Goal: Submit feedback/report problem: Submit feedback/report problem

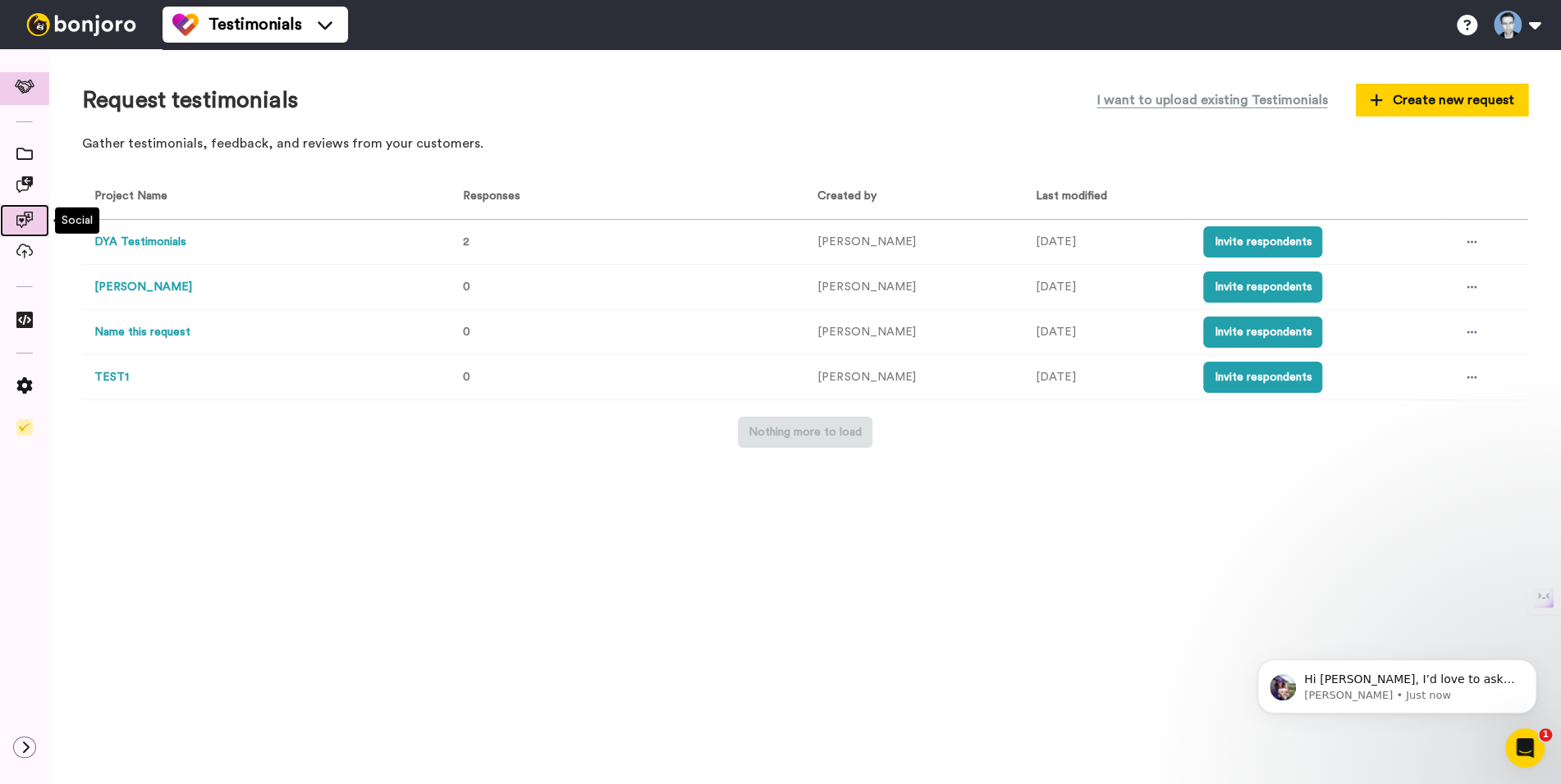
click at [24, 218] on icon at bounding box center [24, 220] width 16 height 16
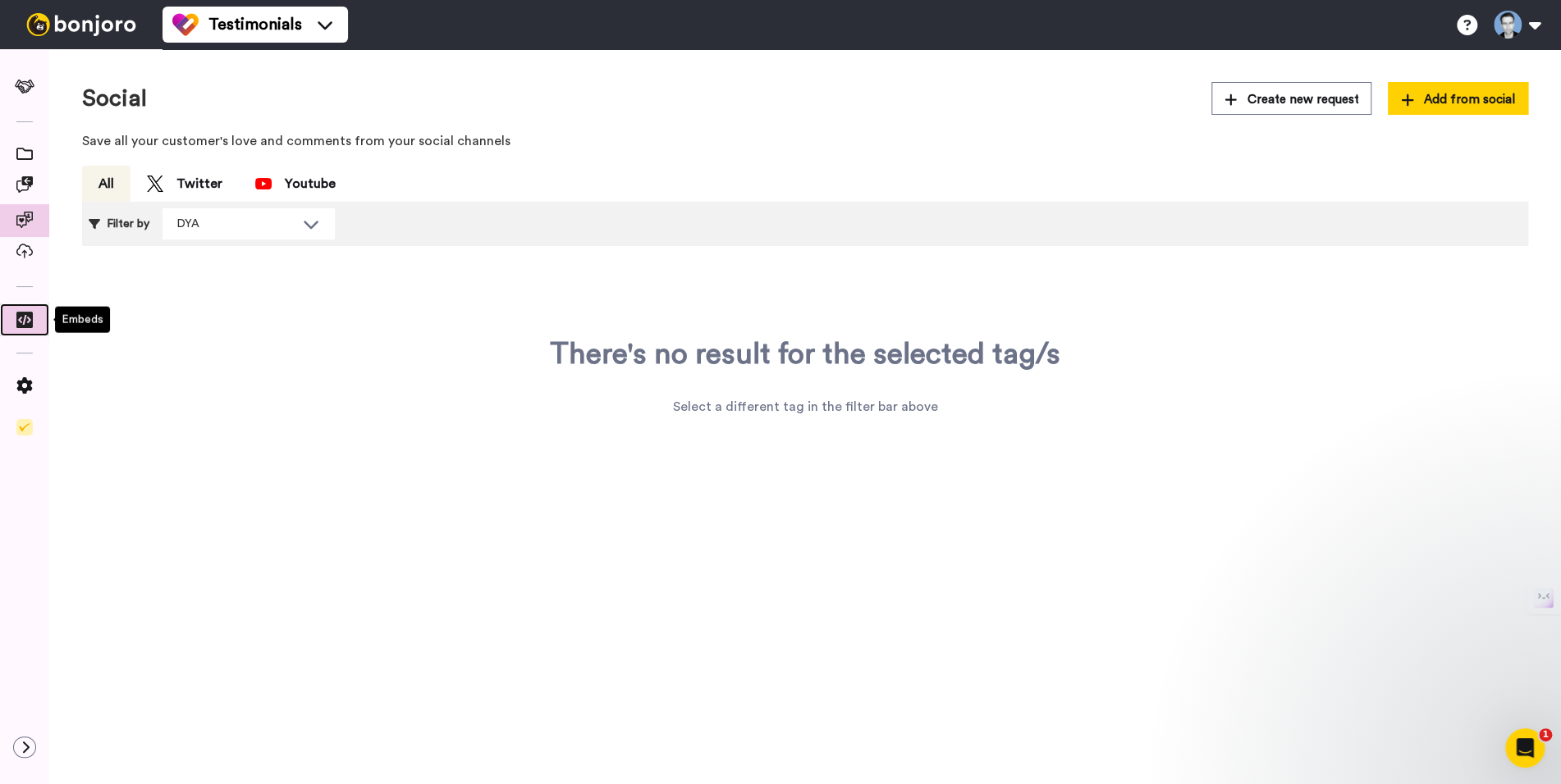
click at [25, 320] on icon at bounding box center [24, 320] width 16 height 16
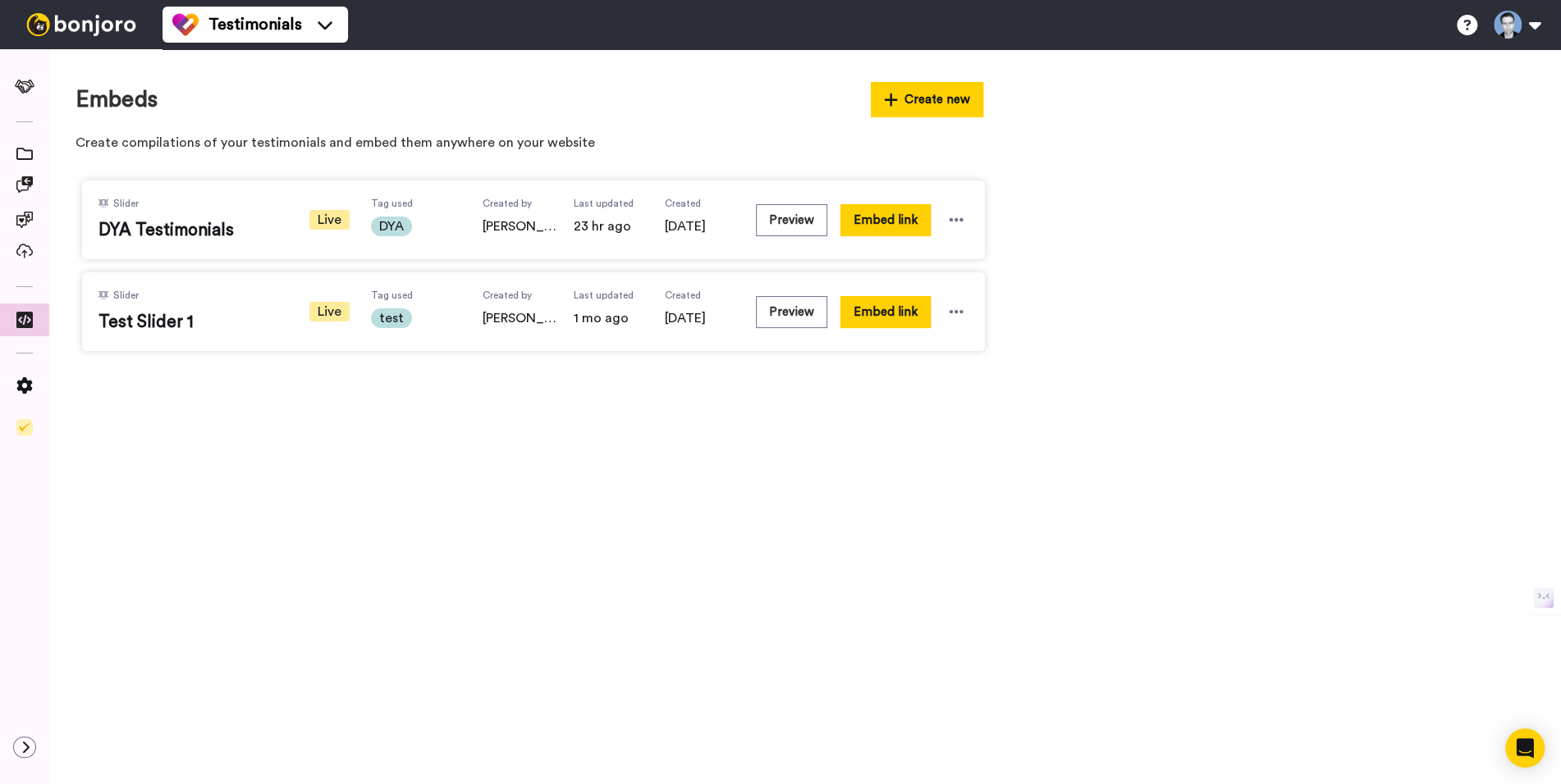
drag, startPoint x: 170, startPoint y: 223, endPoint x: 190, endPoint y: 225, distance: 20.1
click at [170, 223] on span "DYA Testimonials" at bounding box center [192, 230] width 189 height 25
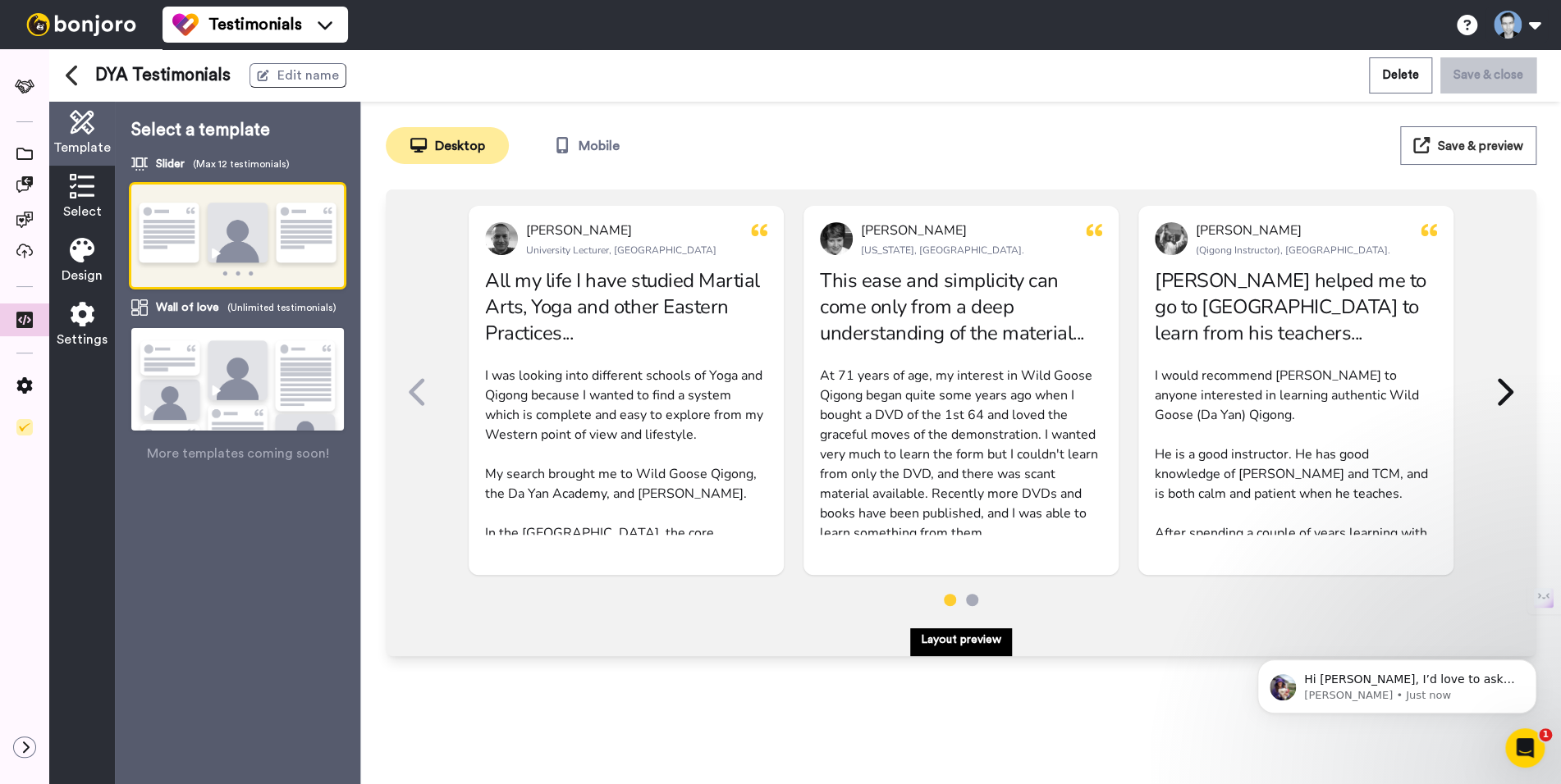
click at [97, 255] on div "Design" at bounding box center [81, 261] width 65 height 64
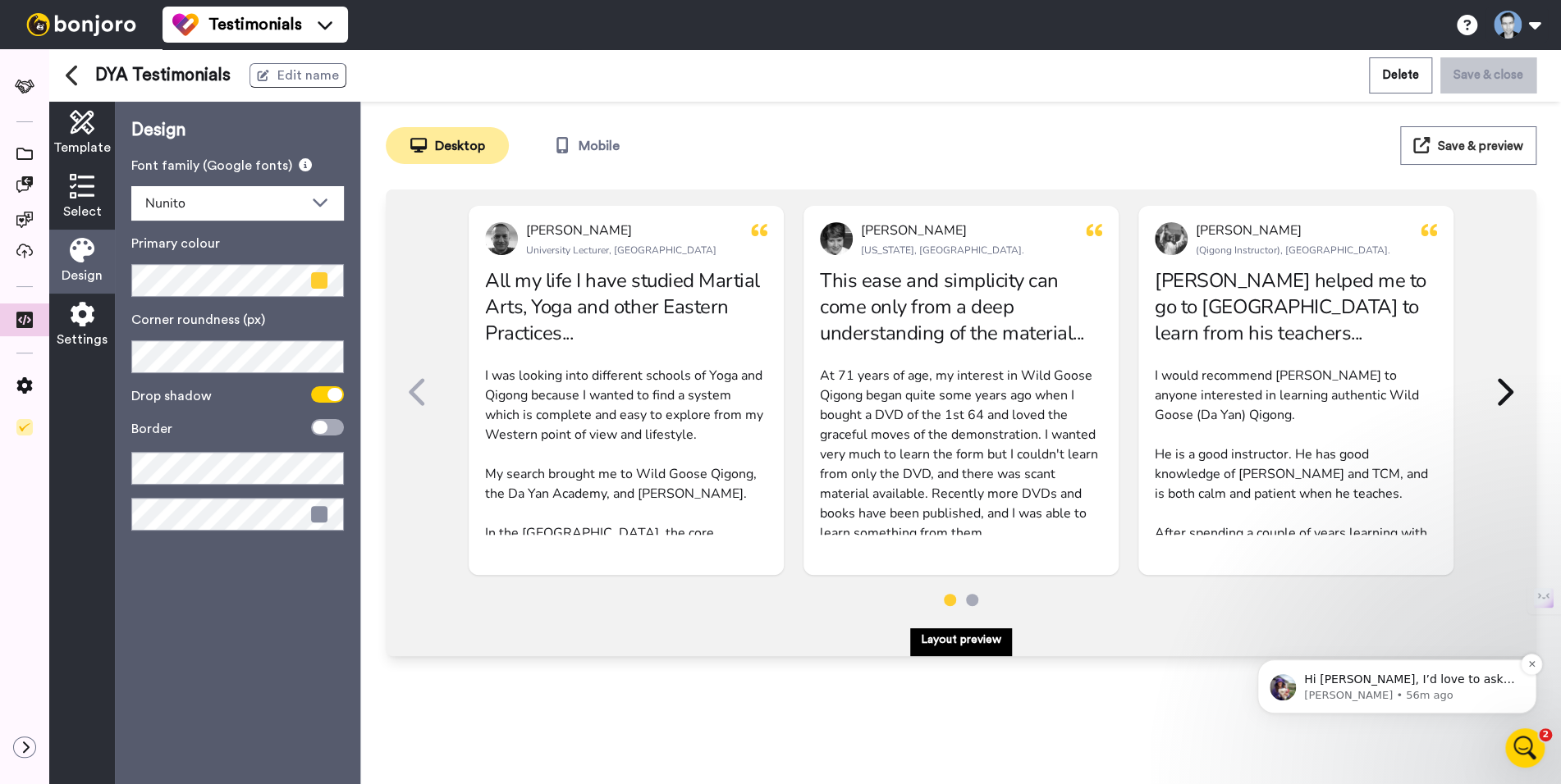
click at [1404, 697] on p "Amy • 56m ago" at bounding box center [1410, 695] width 212 height 14
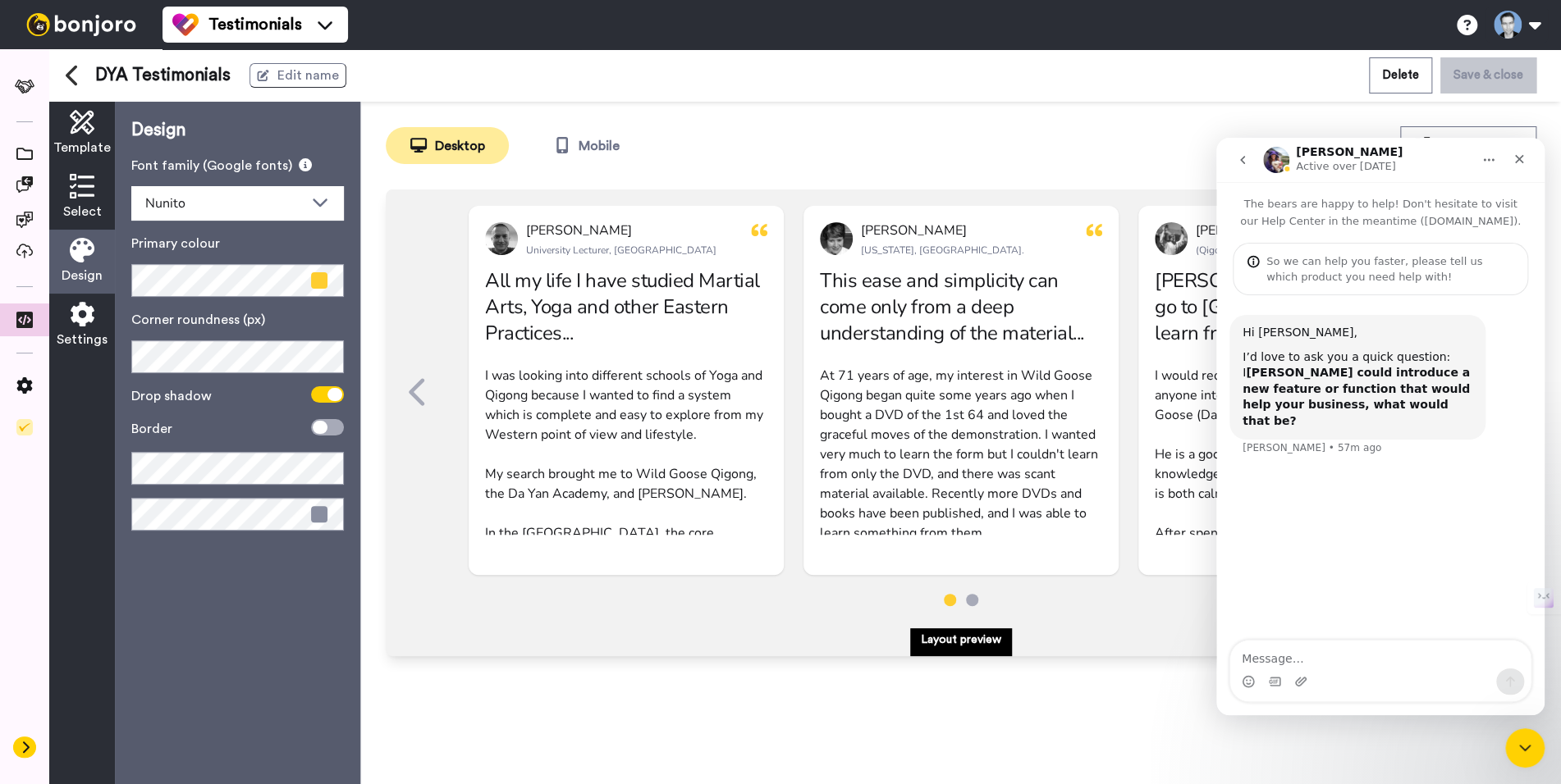
click at [25, 748] on icon at bounding box center [25, 747] width 10 height 13
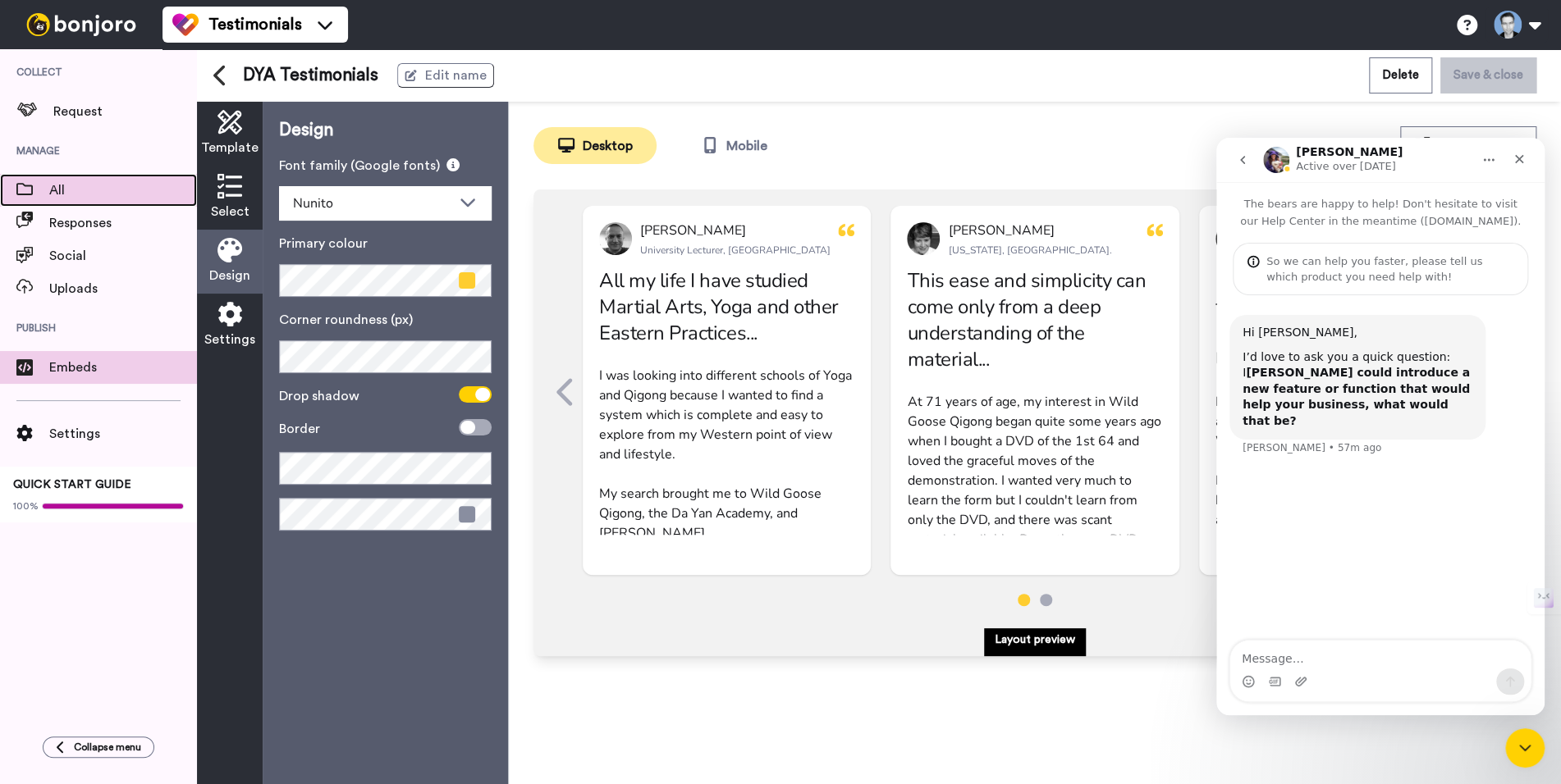
click at [59, 195] on span "All" at bounding box center [123, 190] width 148 height 19
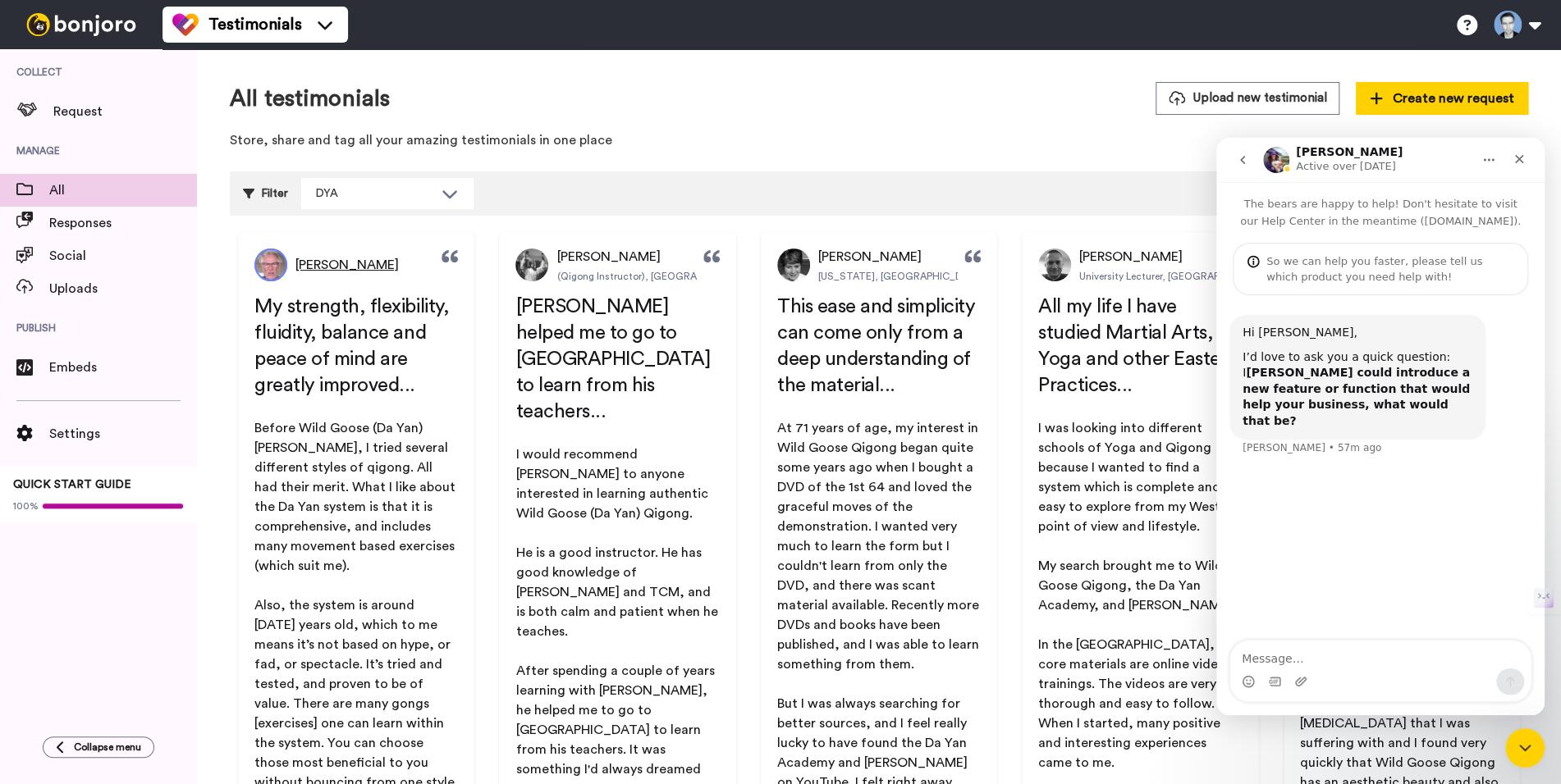
click at [338, 268] on span "Doc White" at bounding box center [347, 264] width 103 height 19
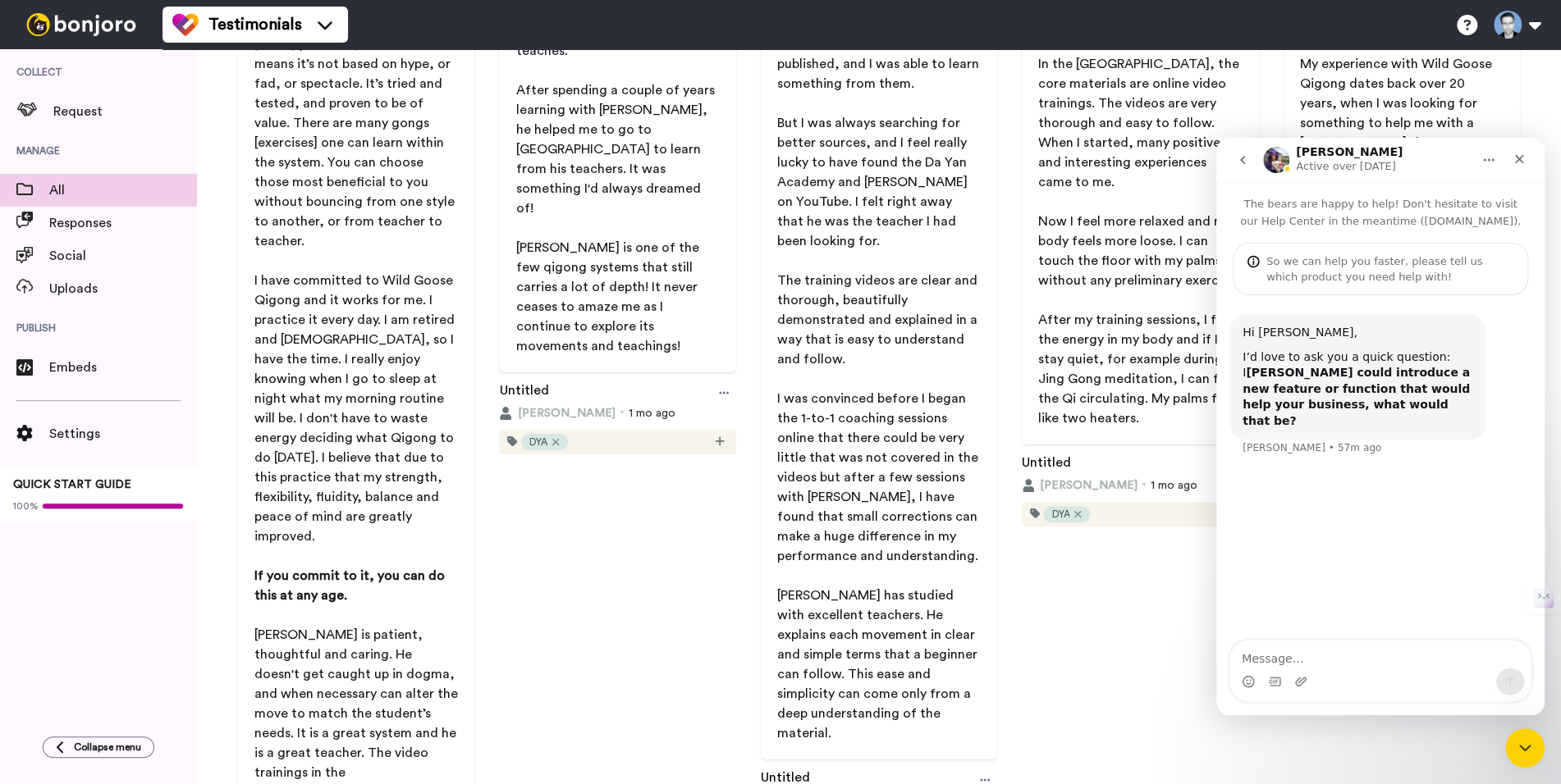
scroll to position [915, 0]
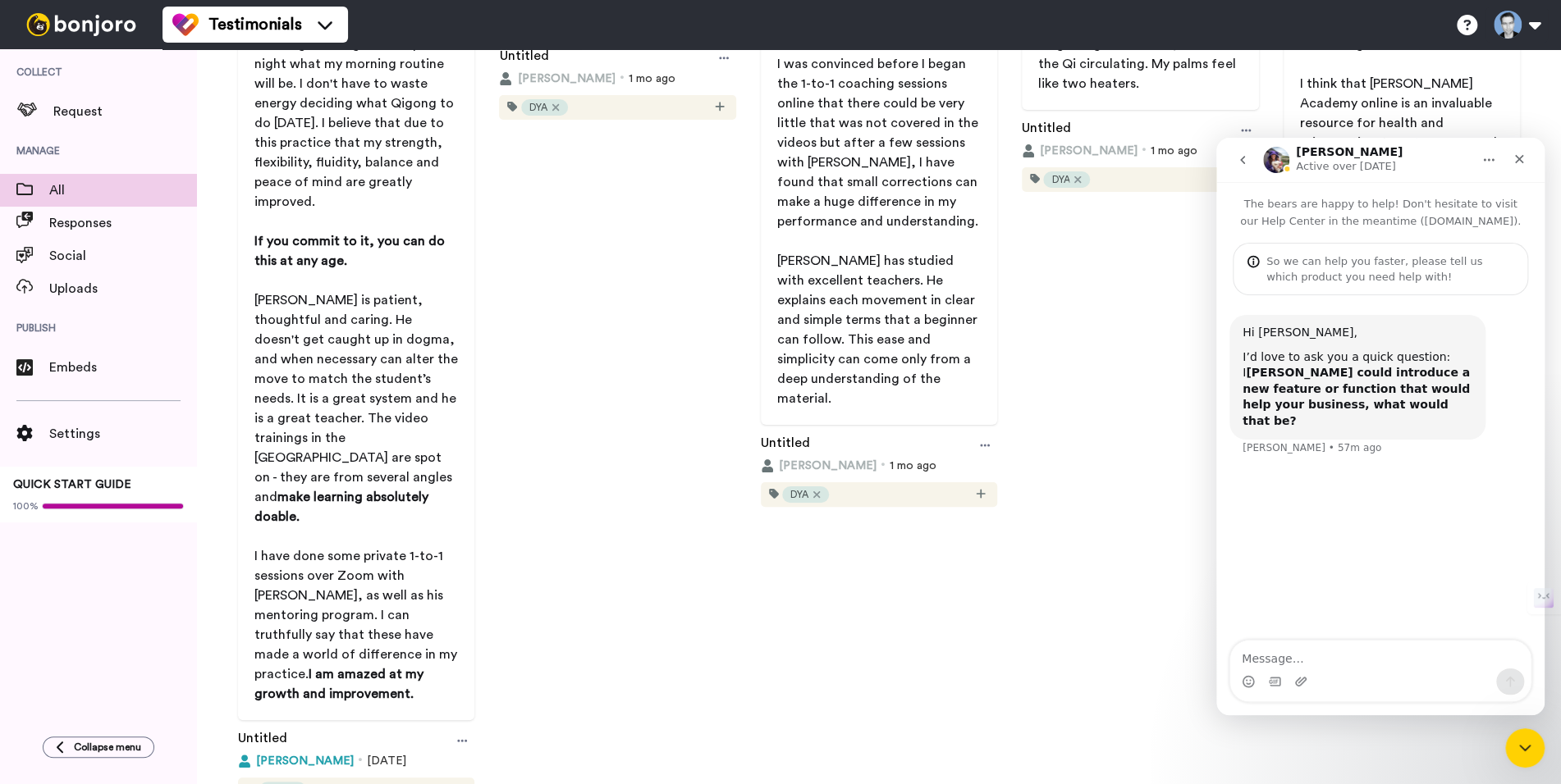
click at [294, 753] on span "[PERSON_NAME]" at bounding box center [304, 760] width 98 height 16
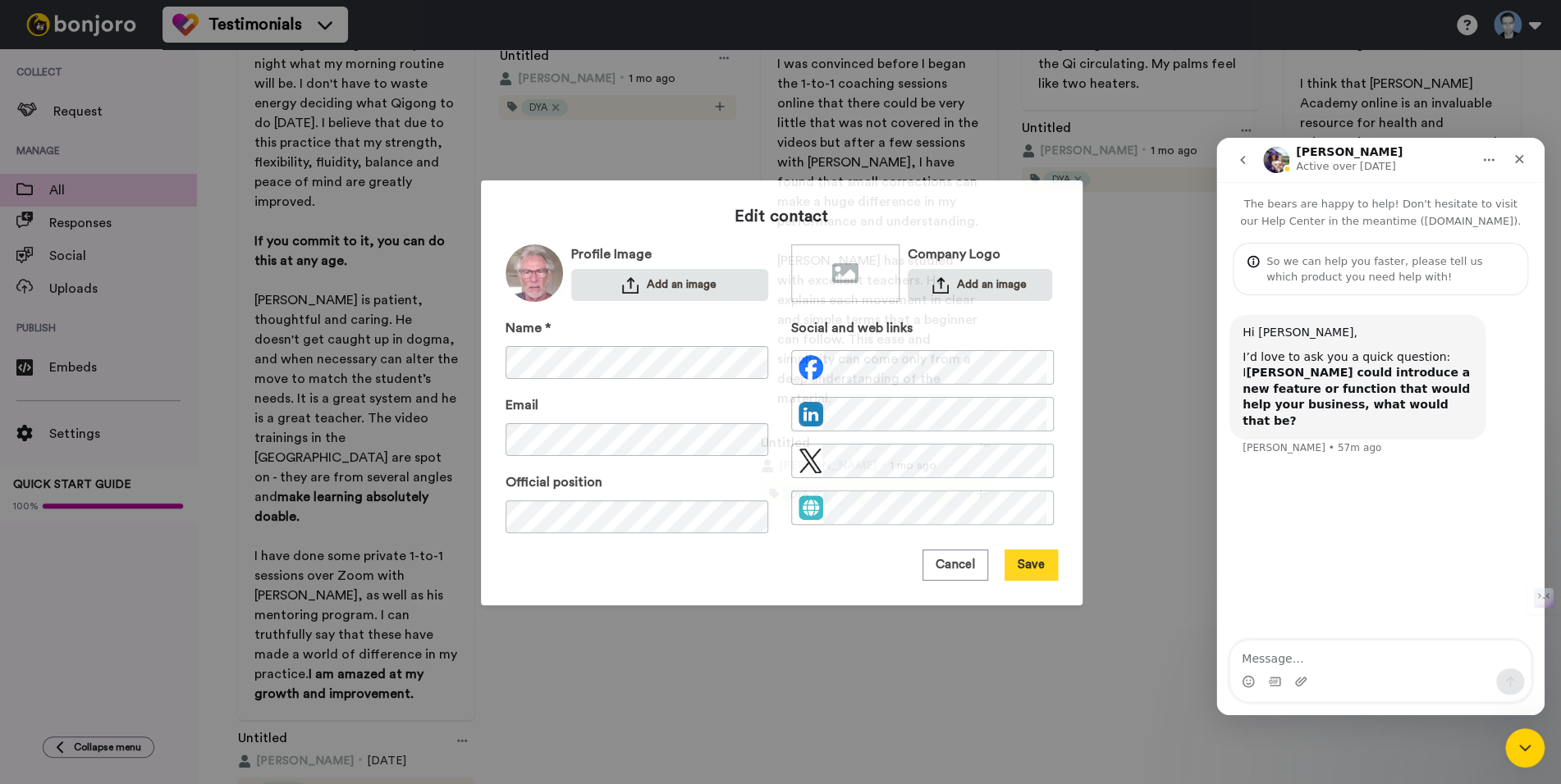
click at [1109, 270] on div "Edit contact Profile Image Add an image Company Logo Add an image Name * Email …" at bounding box center [780, 392] width 1561 height 784
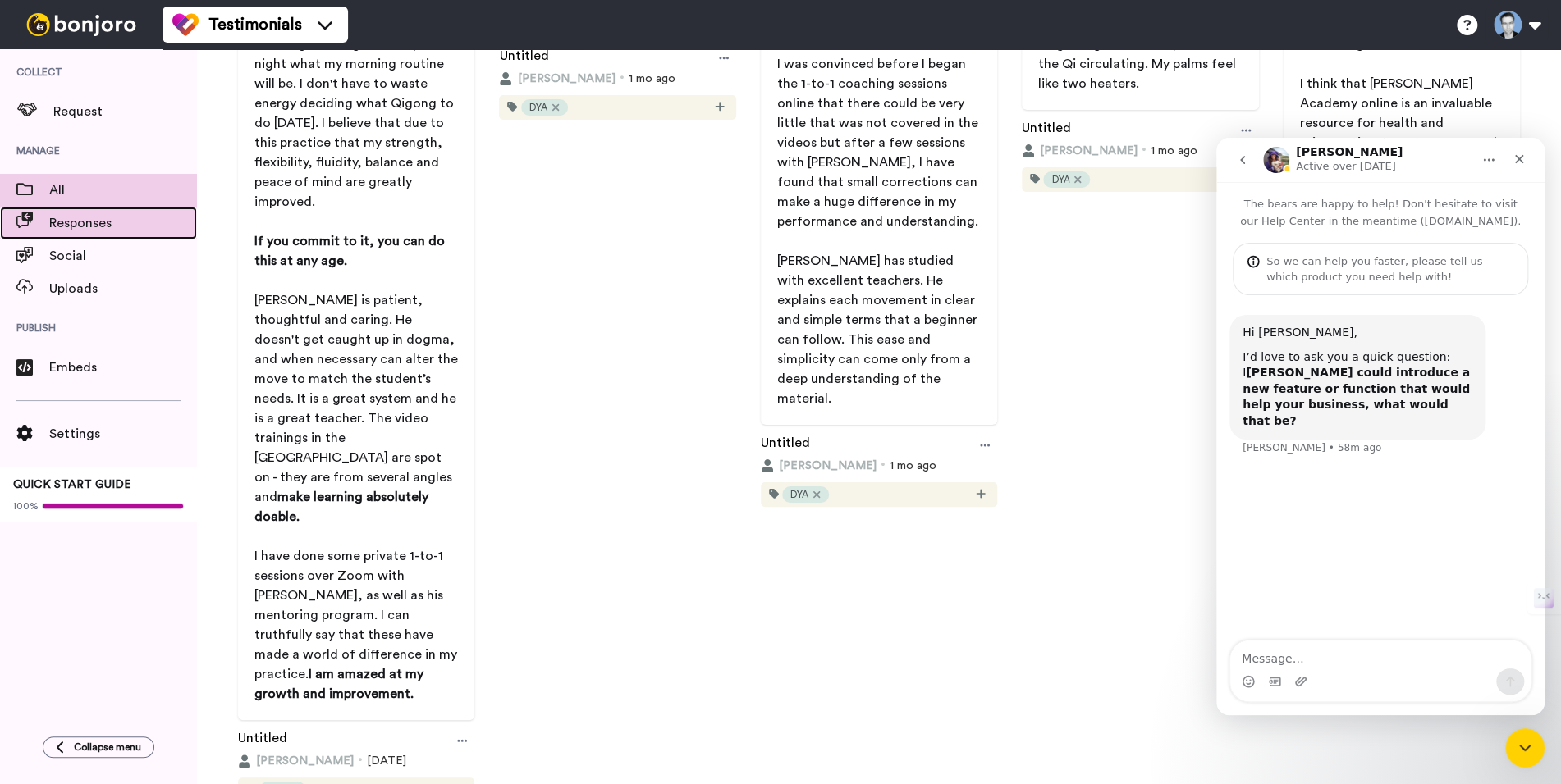
click at [65, 220] on span "Responses" at bounding box center [123, 223] width 148 height 19
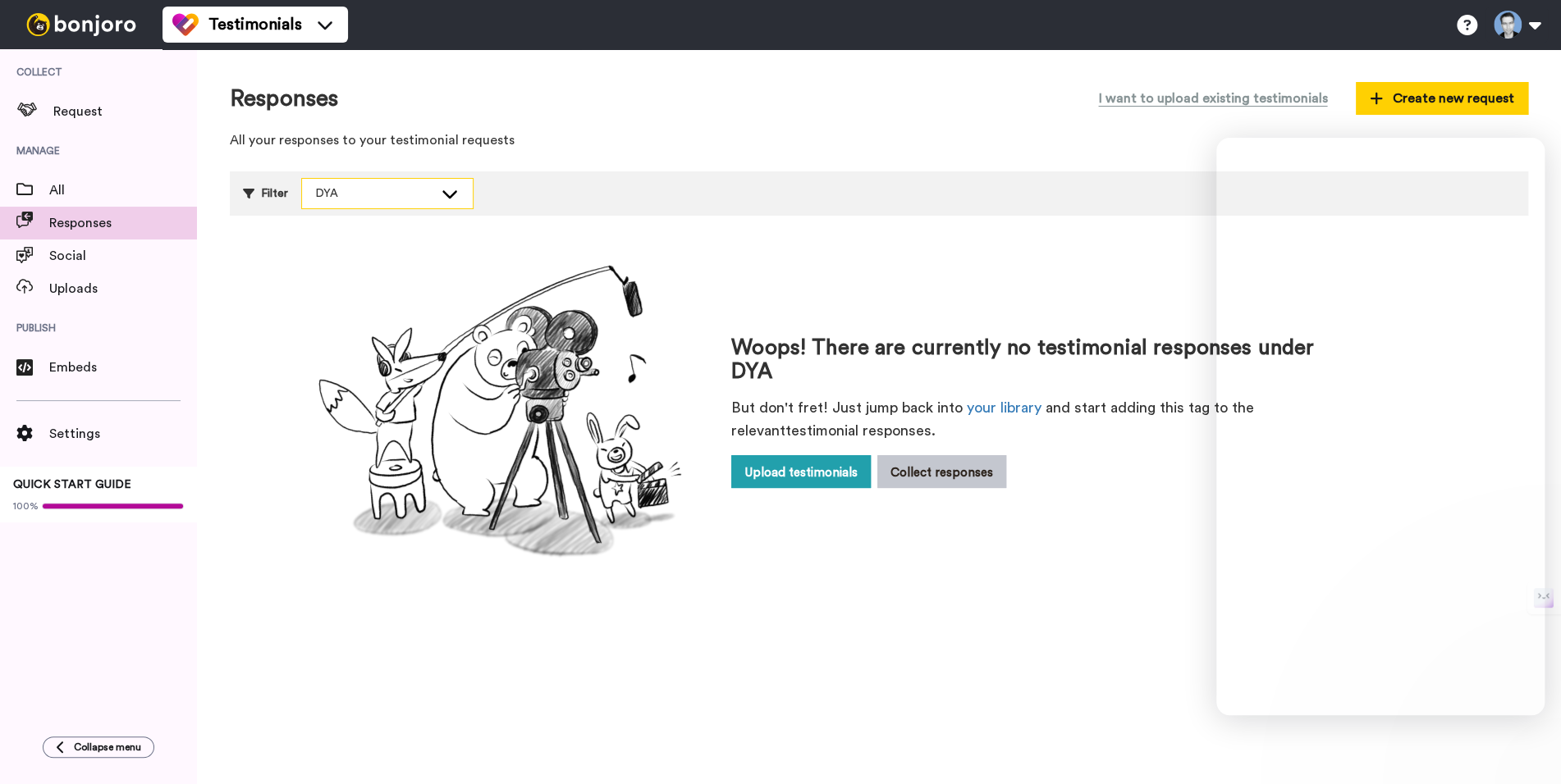
click at [382, 186] on div "DYA" at bounding box center [374, 193] width 118 height 16
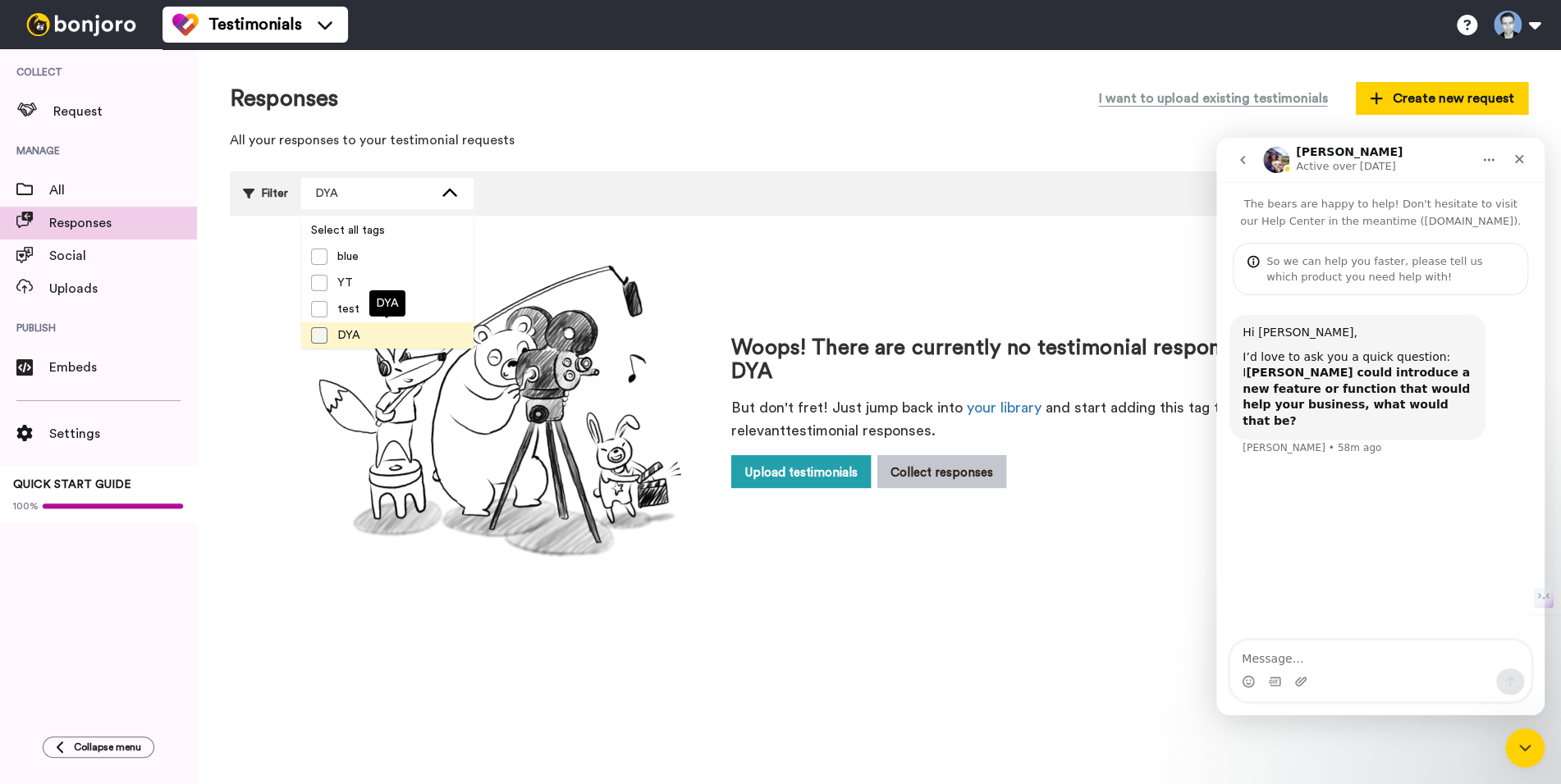
click at [318, 339] on span at bounding box center [319, 335] width 16 height 16
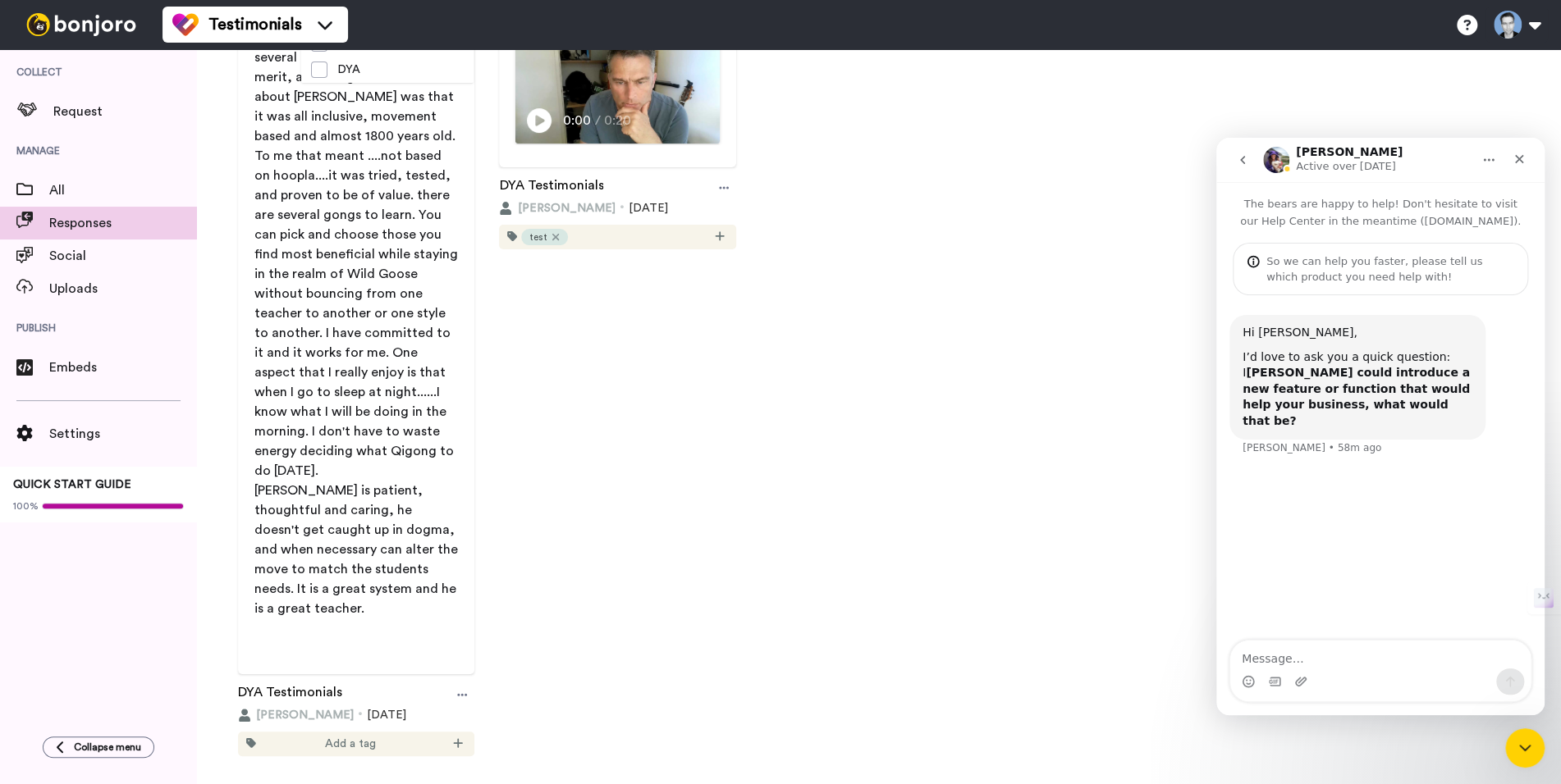
scroll to position [275, 0]
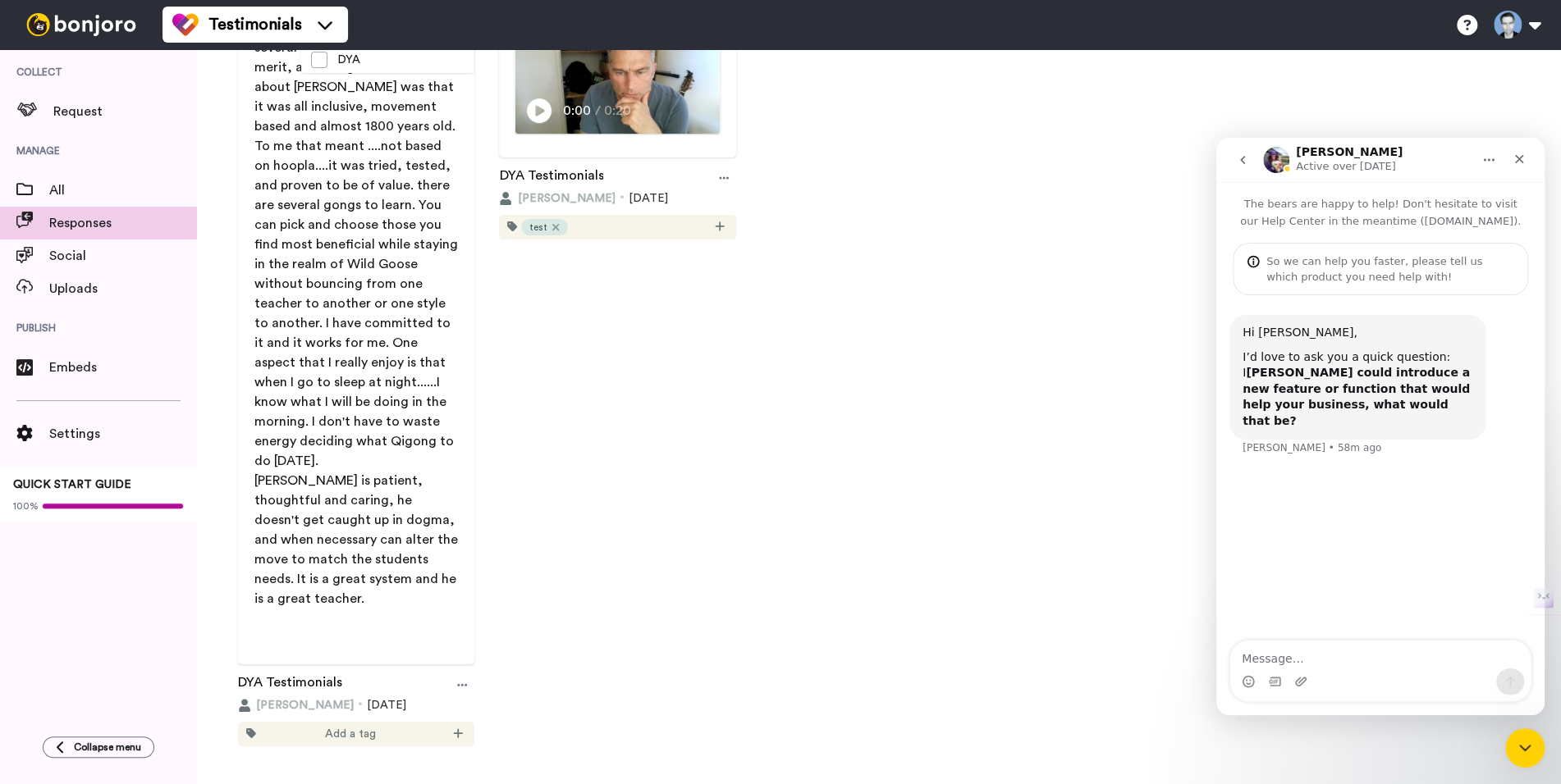
click at [884, 259] on div "[PERSON_NAME] Before wild goose qigong I tried several different qigong. All ha…" at bounding box center [878, 338] width 1298 height 763
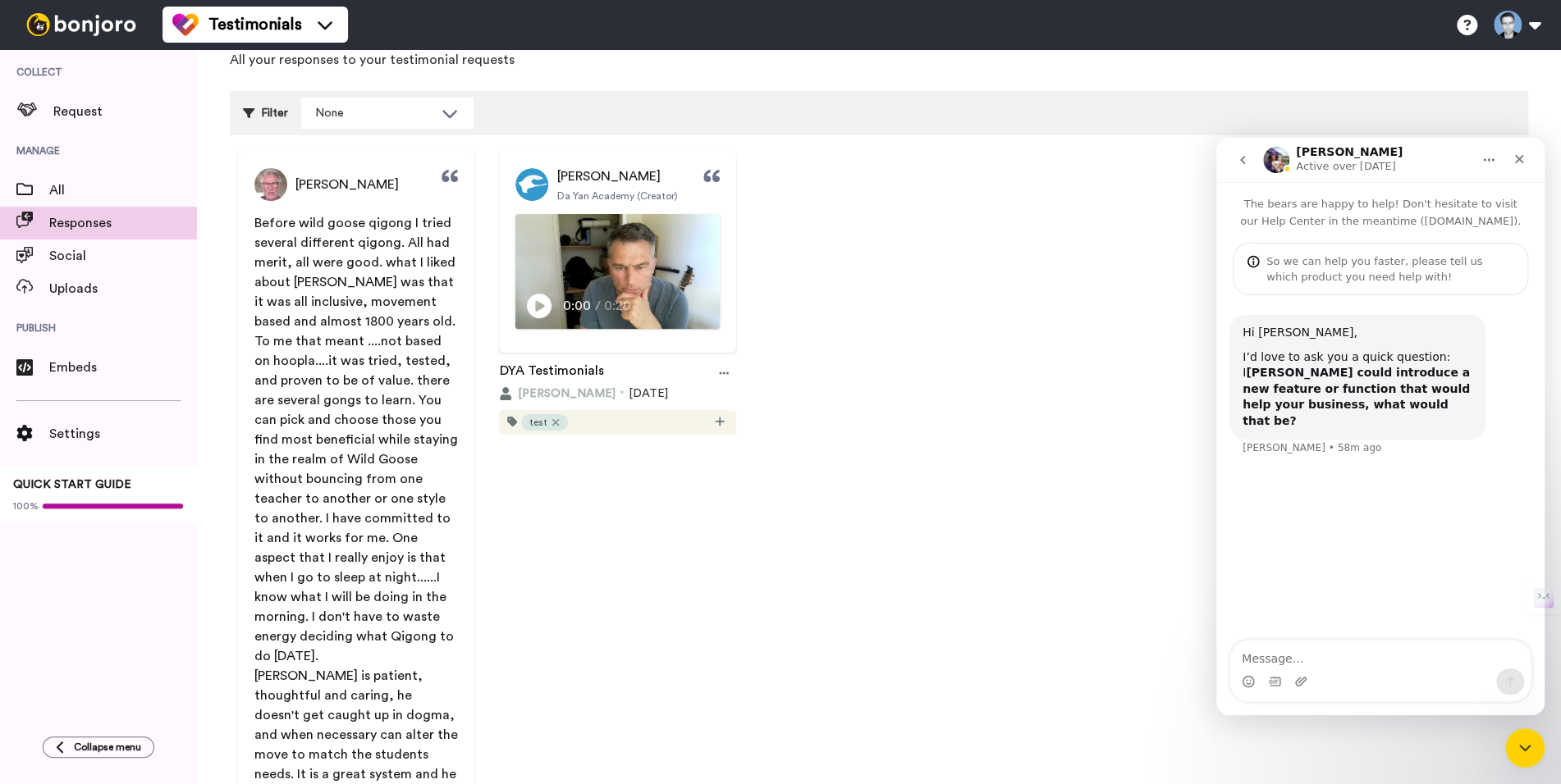
scroll to position [0, 0]
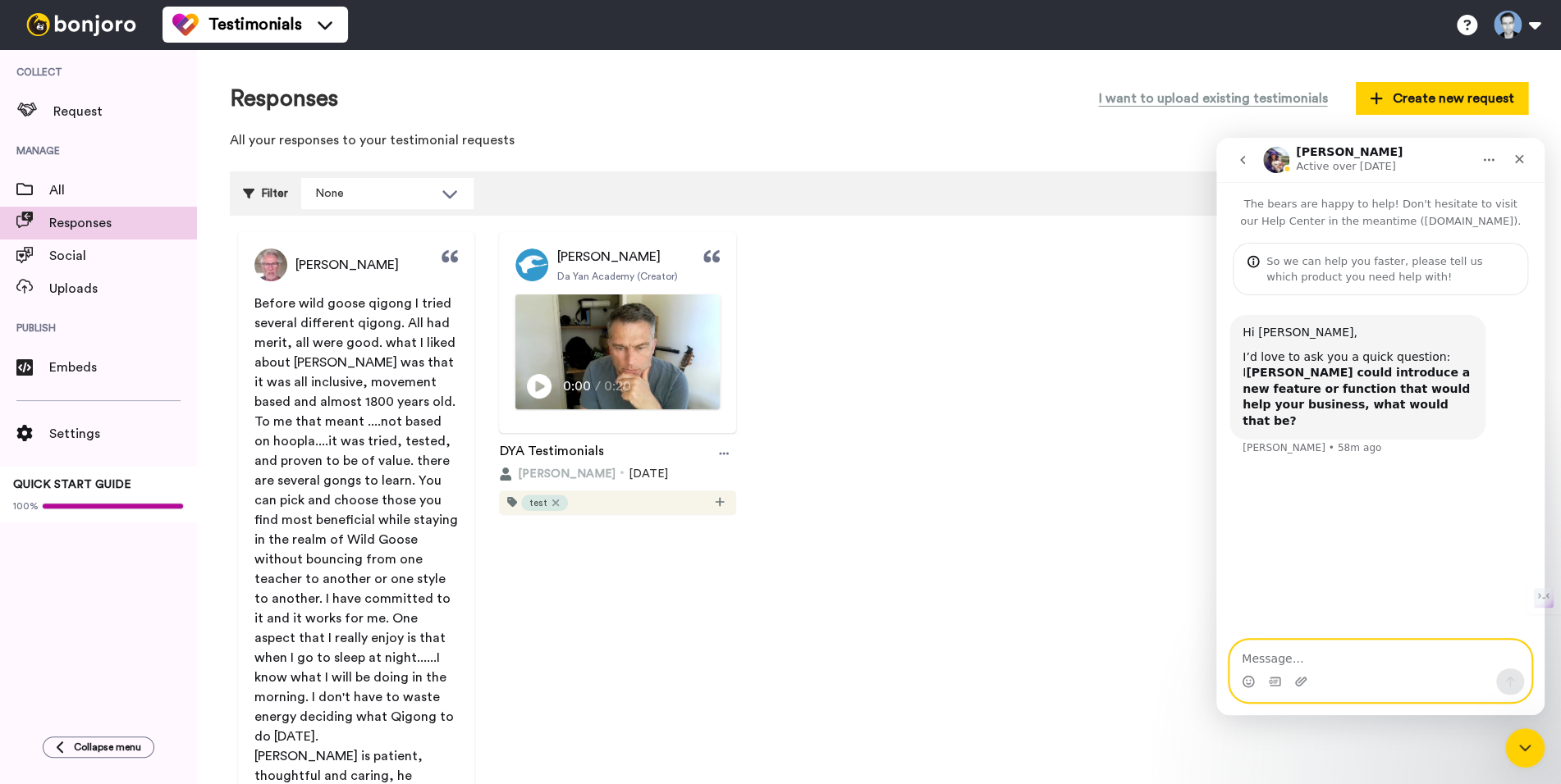
click at [1281, 647] on textarea "Message…" at bounding box center [1380, 654] width 300 height 28
click at [1370, 663] on textarea "I'd like to be able to see Contacts list from" at bounding box center [1380, 654] width 300 height 28
click at [1480, 660] on textarea "I'd like to be able to see a Contacts list from" at bounding box center [1380, 654] width 300 height 28
click at [1468, 661] on textarea "I'd like to be able to see a Contacts list from" at bounding box center [1380, 654] width 300 height 28
click at [1467, 660] on textarea "I'd like to be able to see a Contacts list from" at bounding box center [1380, 654] width 300 height 28
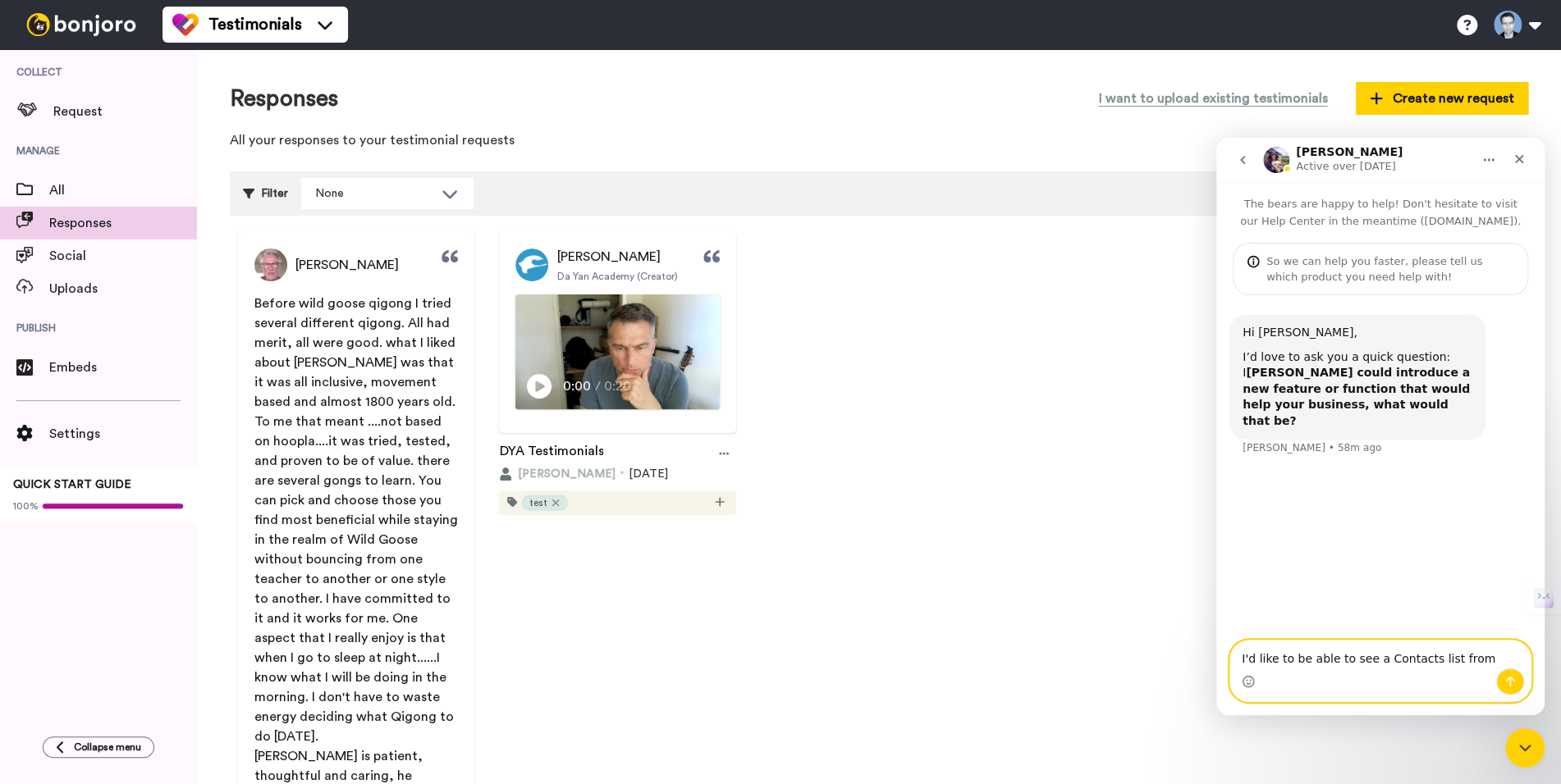
click at [1467, 660] on textarea "I'd like to be able to see a Contacts list from" at bounding box center [1380, 654] width 300 height 28
type textarea "I'd like to be able to see a Contacts list in the Manage menu. I want to find m…"
click at [1516, 682] on button "Send a message…" at bounding box center [1509, 681] width 28 height 26
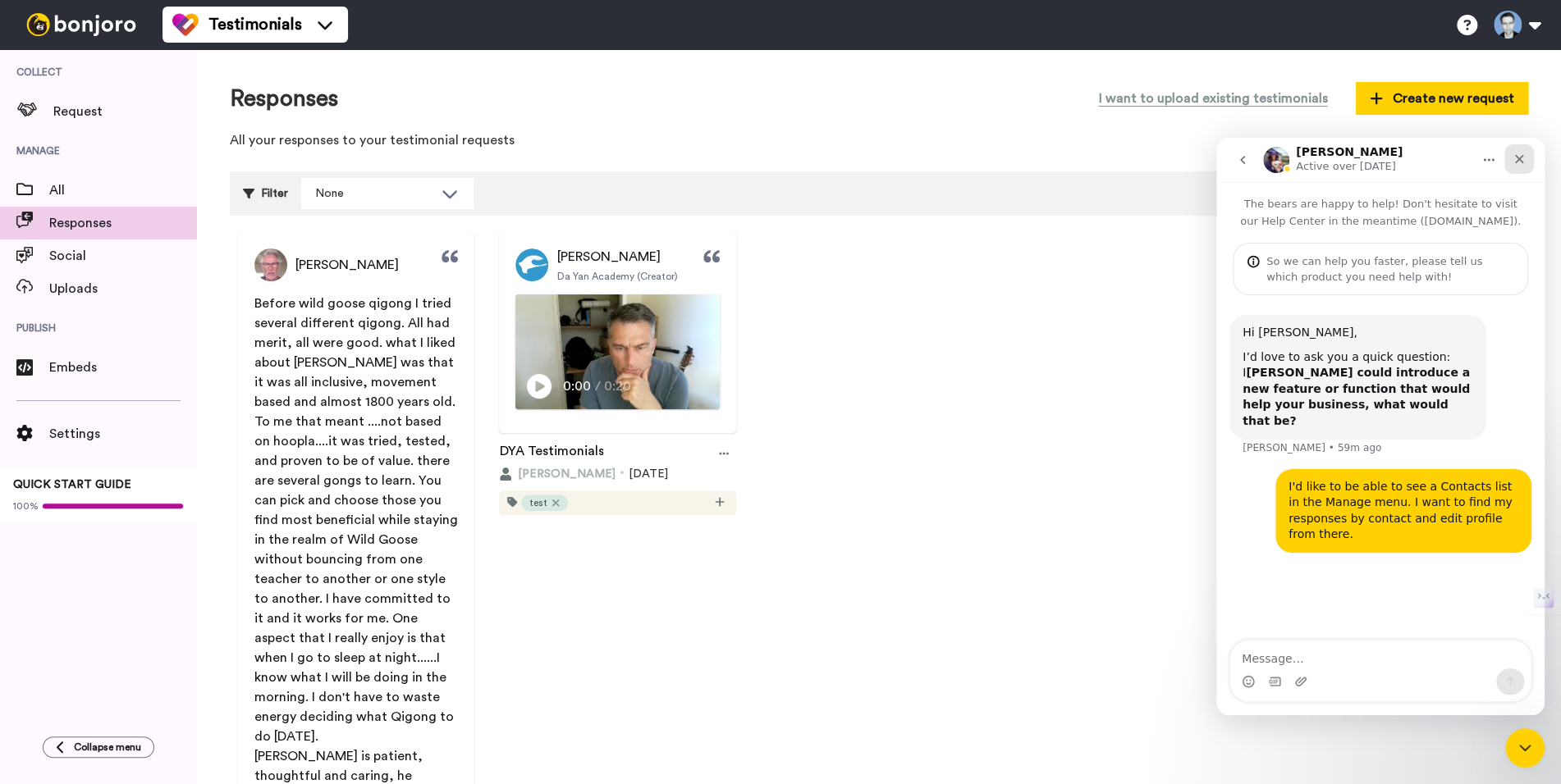
click at [1523, 167] on div "Close" at bounding box center [1519, 158] width 30 height 30
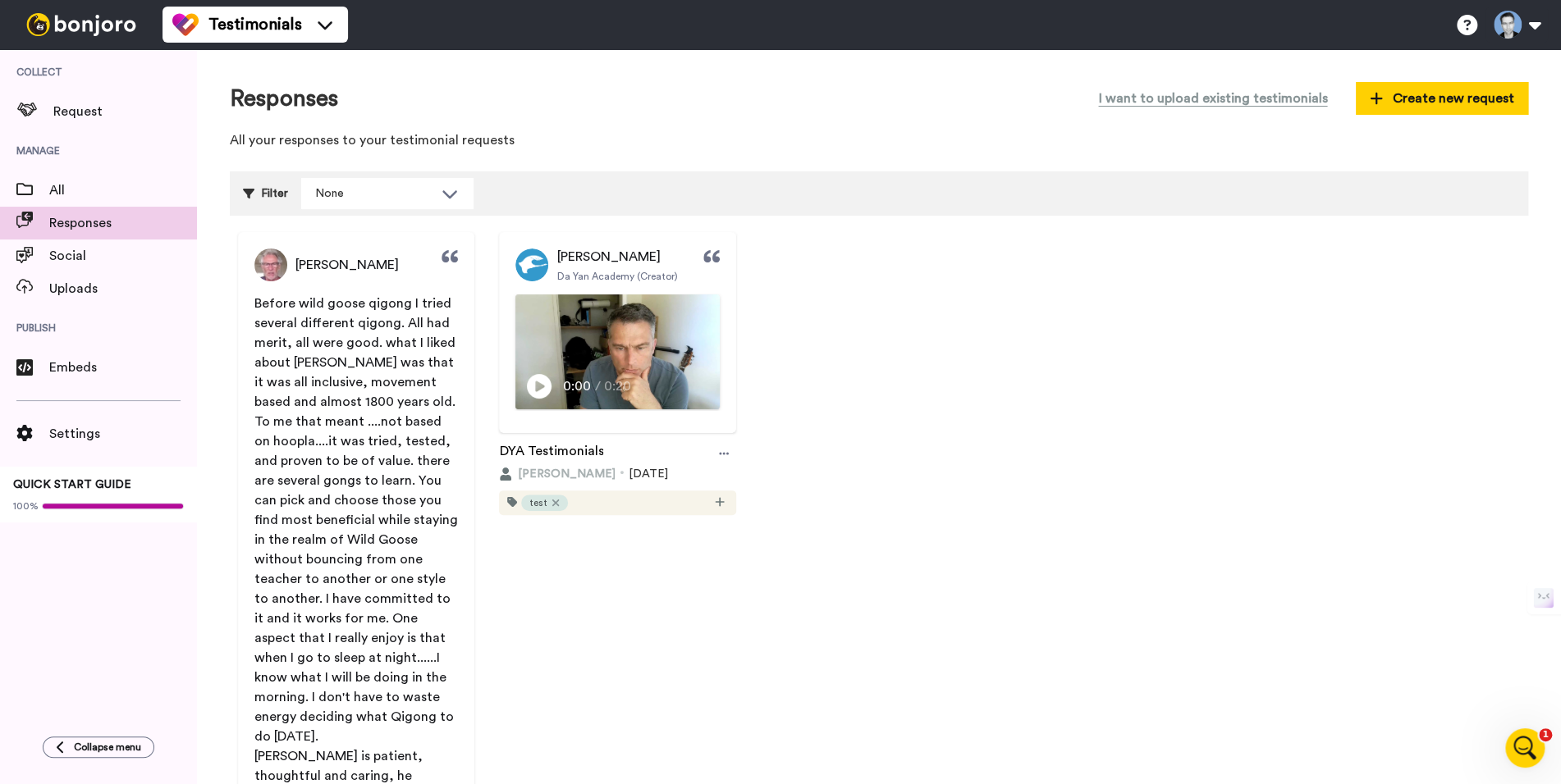
click at [1250, 336] on div "[PERSON_NAME] Before wild goose qigong I tried several different qigong. All ha…" at bounding box center [878, 614] width 1298 height 763
